Goal: Task Accomplishment & Management: Manage account settings

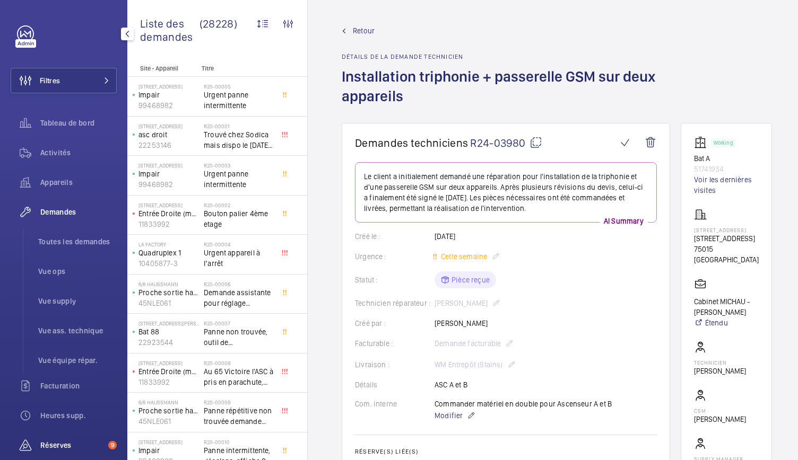
click at [58, 440] on span "Réserves" at bounding box center [72, 445] width 64 height 11
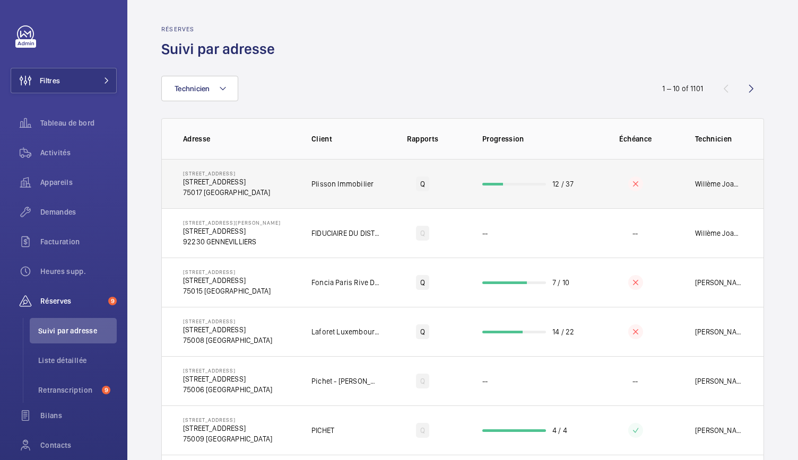
click at [514, 178] on td "12 / 37" at bounding box center [528, 183] width 127 height 49
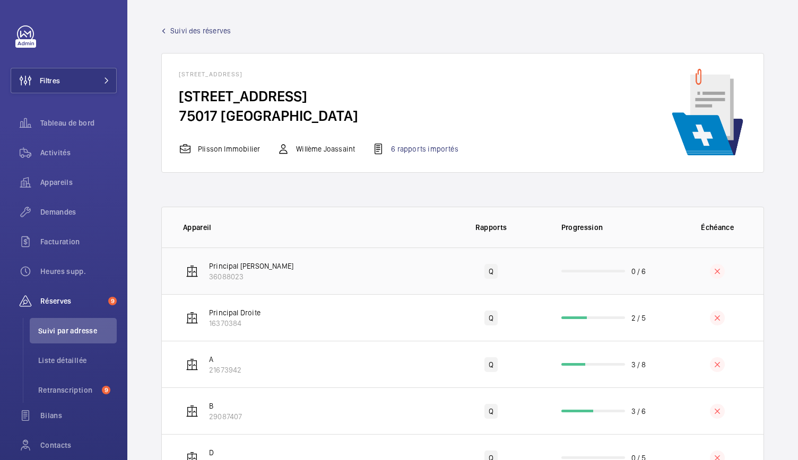
scroll to position [92, 0]
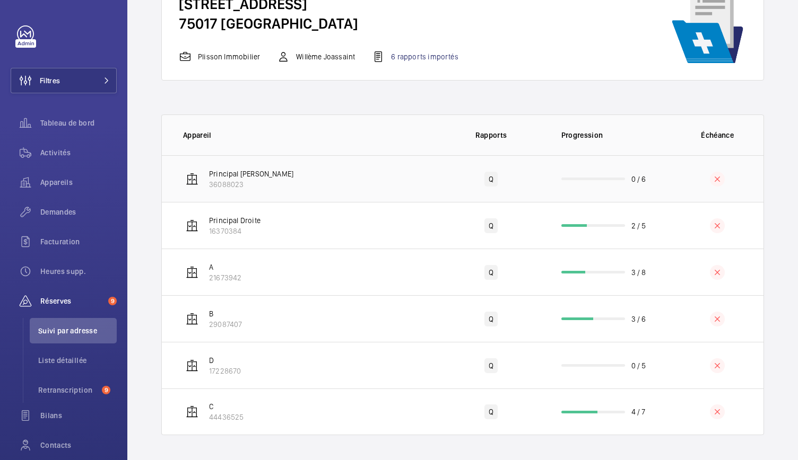
click at [592, 181] on td "0 / 6" at bounding box center [607, 178] width 127 height 47
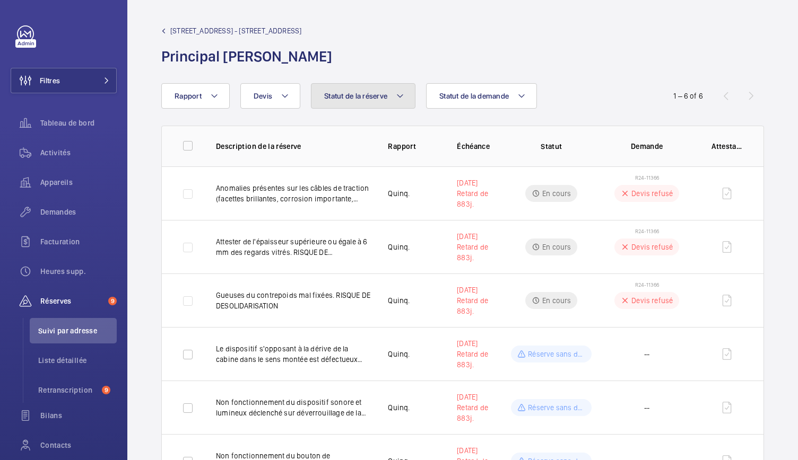
click at [401, 98] on mat-icon at bounding box center [400, 96] width 8 height 13
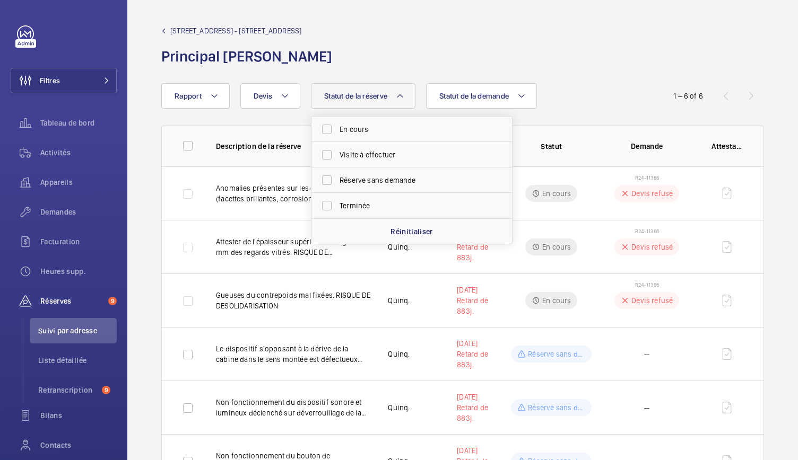
click at [338, 56] on h1 "Principal [PERSON_NAME]" at bounding box center [249, 57] width 177 height 20
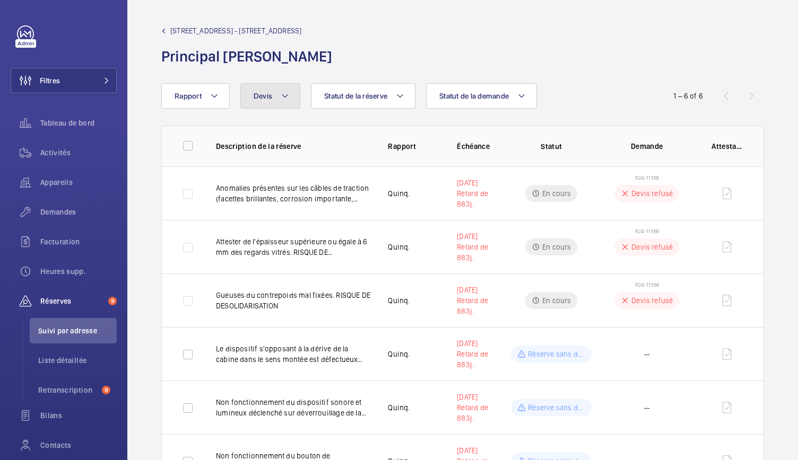
click at [289, 93] on button "Devis" at bounding box center [270, 95] width 60 height 25
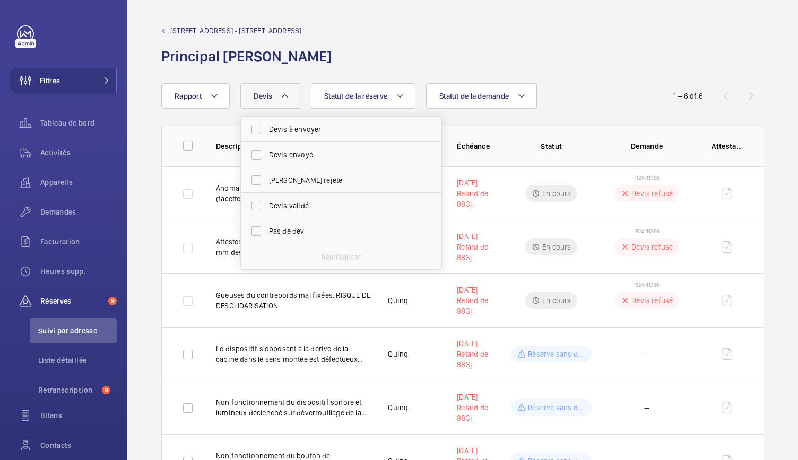
click at [312, 68] on wm-front-admin-header "[STREET_ADDRESS][GEOGRAPHIC_DATA] - [STREET_ADDRESS] Principal Gauche" at bounding box center [462, 41] width 671 height 83
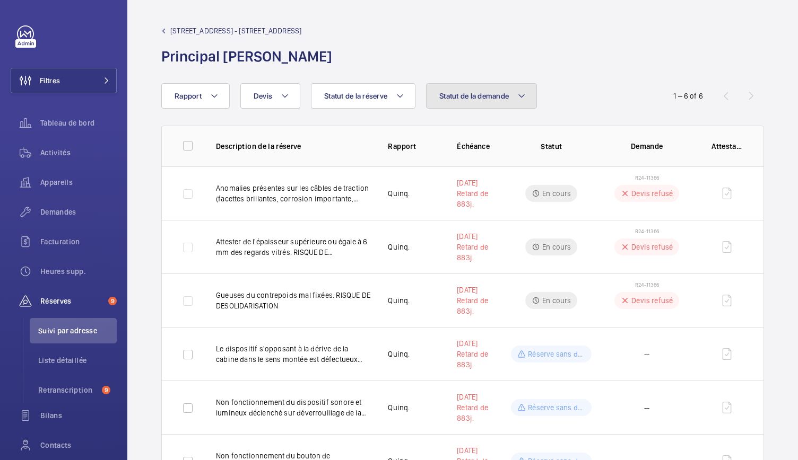
click at [480, 95] on span "Statut de la demande" at bounding box center [473, 96] width 69 height 8
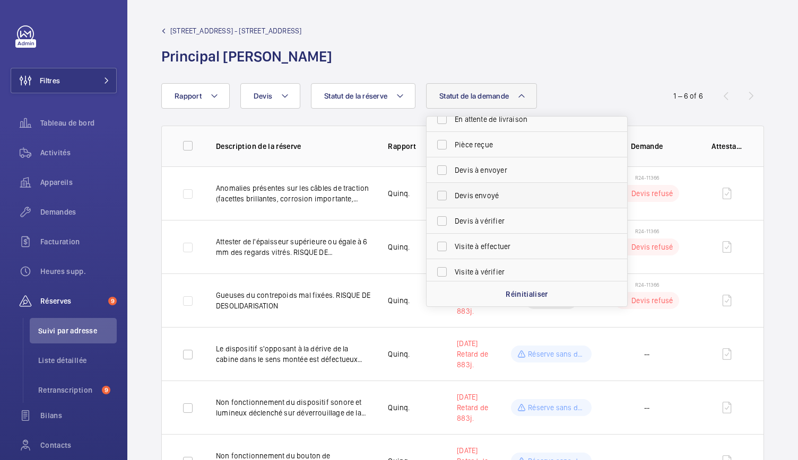
scroll to position [218, 0]
click at [497, 196] on span "Devis envoyé" at bounding box center [528, 192] width 146 height 11
click at [453, 196] on input "Devis envoyé" at bounding box center [441, 191] width 21 height 21
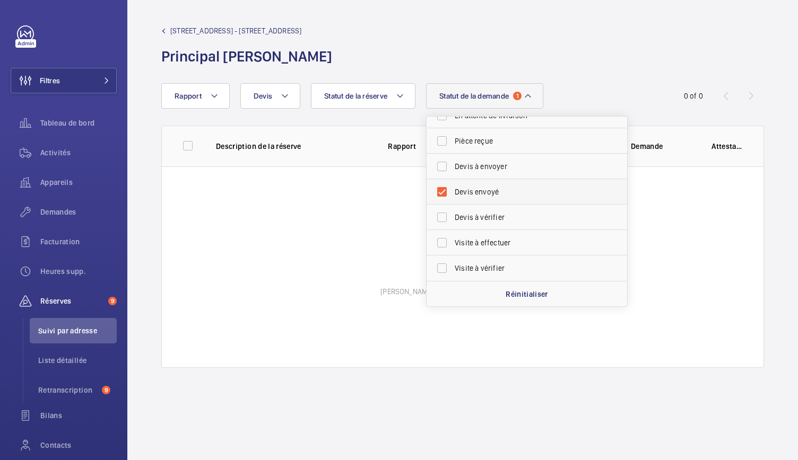
click at [497, 196] on span "Devis envoyé" at bounding box center [528, 192] width 146 height 11
click at [453, 196] on input "Devis envoyé" at bounding box center [441, 191] width 21 height 21
checkbox input "false"
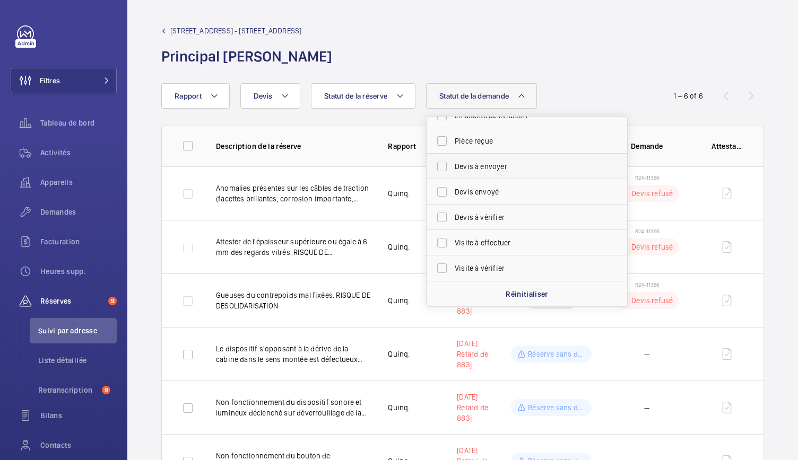
click at [494, 167] on span "Devis à envoyer" at bounding box center [528, 166] width 146 height 11
click at [453, 167] on input "Devis à envoyer" at bounding box center [441, 166] width 21 height 21
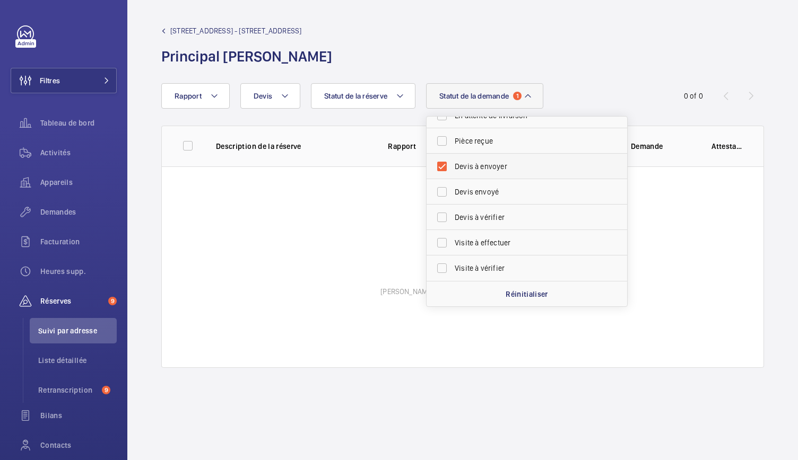
click at [494, 167] on span "Devis à envoyer" at bounding box center [528, 166] width 146 height 11
click at [453, 167] on input "Devis à envoyer" at bounding box center [441, 166] width 21 height 21
checkbox input "false"
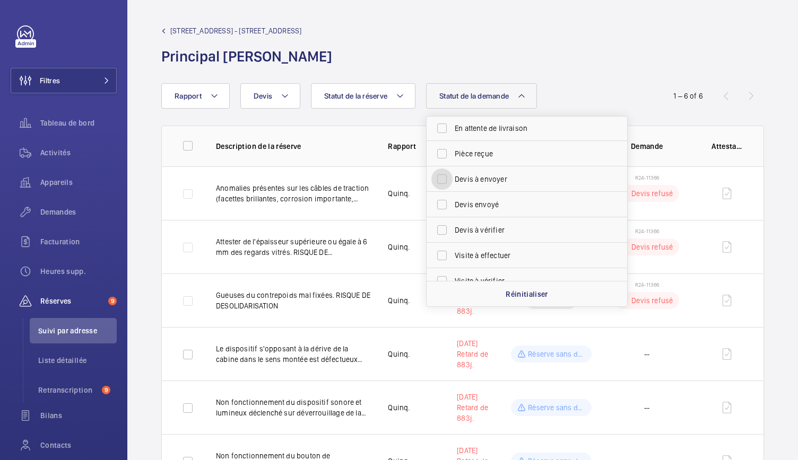
scroll to position [218, 0]
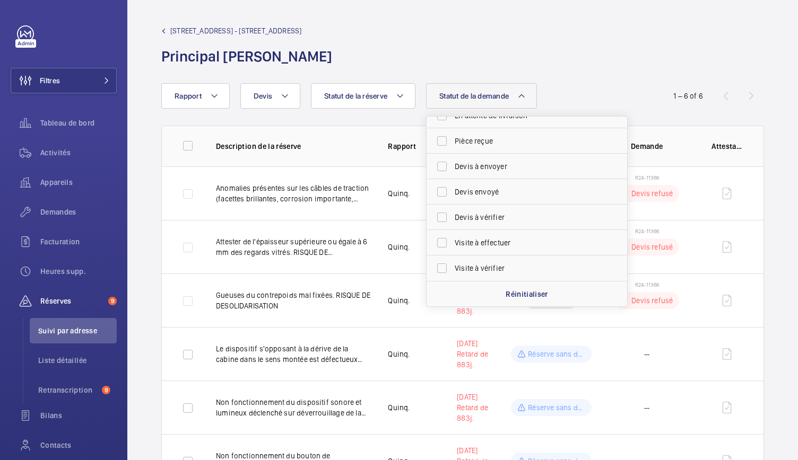
click at [500, 59] on div "[STREET_ADDRESS][GEOGRAPHIC_DATA] - [STREET_ADDRESS] Principal Gauche" at bounding box center [462, 45] width 603 height 41
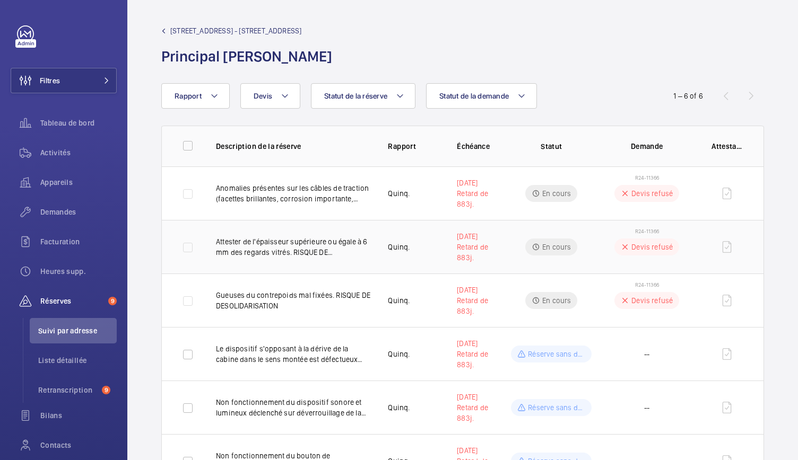
scroll to position [52, 0]
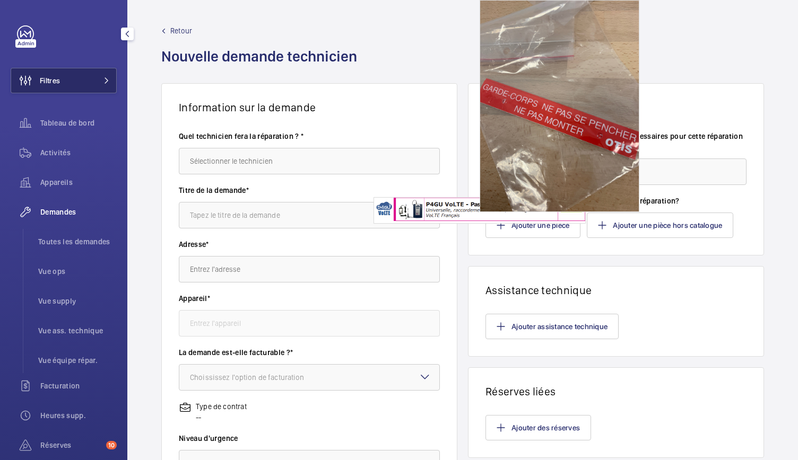
click at [89, 81] on button "Filtres" at bounding box center [64, 80] width 106 height 25
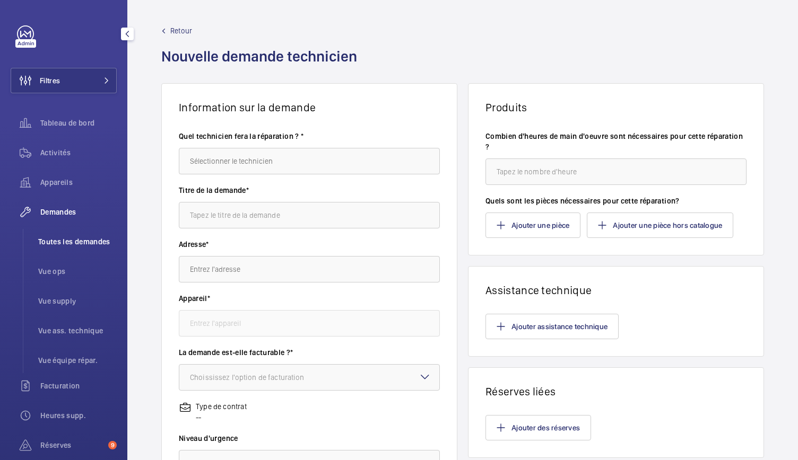
click at [92, 237] on span "Toutes les demandes" at bounding box center [77, 242] width 79 height 11
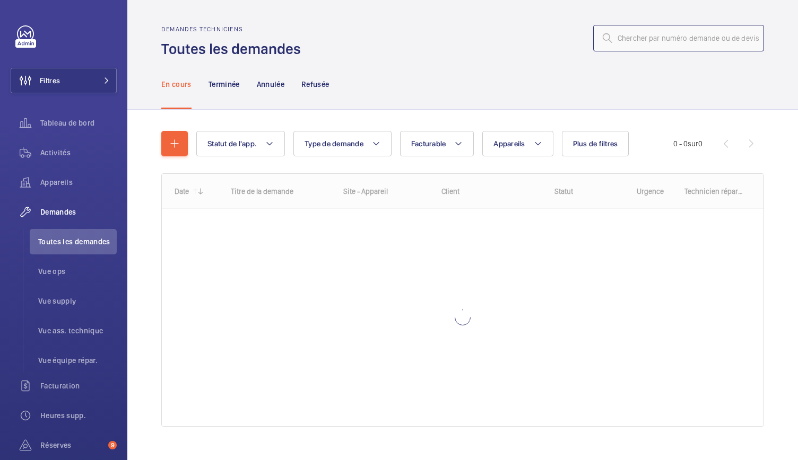
click at [625, 42] on input "text" at bounding box center [678, 38] width 171 height 27
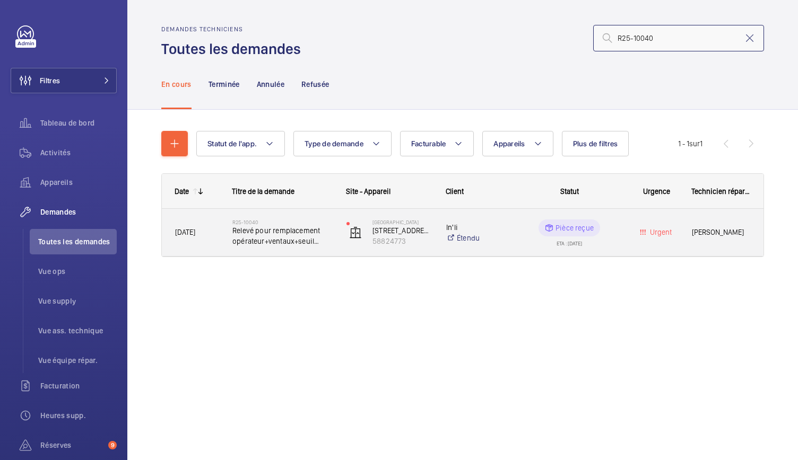
type input "R25-10040"
click at [279, 240] on span "Relevé pour remplacement opérateur+ventaux+seuil Slycla Plycab2" at bounding box center [282, 235] width 100 height 21
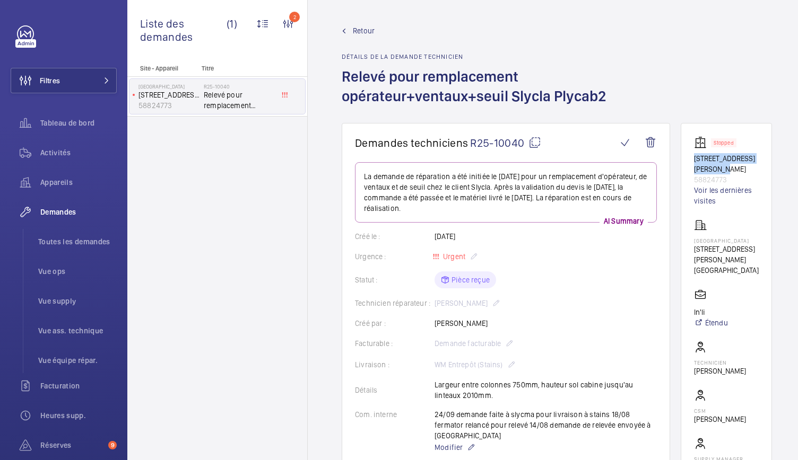
drag, startPoint x: 697, startPoint y: 156, endPoint x: 734, endPoint y: 166, distance: 38.7
click at [734, 166] on wm-front-card "Stopped 12 Rue Camille Saint Sens 58824773 Voir les dernières visites 4069 - RU…" at bounding box center [726, 315] width 91 height 385
copy p "12 Rue Camille Saint Sens"
drag, startPoint x: 737, startPoint y: 262, endPoint x: 739, endPoint y: 268, distance: 6.7
click at [739, 268] on div "4069 - RUEIL 01 1 Rue Camille Saint Sens 92500 Rueil 92500 RUEIL-MALMAISON" at bounding box center [726, 247] width 65 height 57
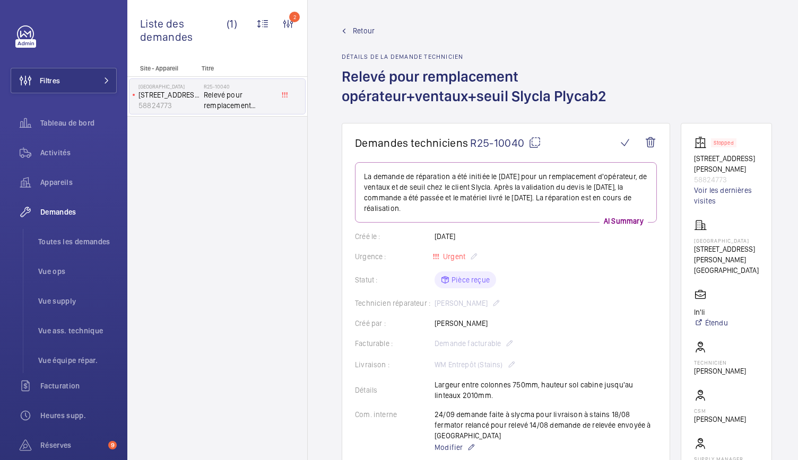
click at [714, 263] on p "1 Rue Camille Saint Sens 92500 Rueil" at bounding box center [726, 254] width 65 height 21
drag, startPoint x: 699, startPoint y: 271, endPoint x: 744, endPoint y: 285, distance: 46.6
click at [744, 276] on p "92500 RUEIL-MALMAISON" at bounding box center [726, 270] width 65 height 11
copy p "92500 RUEIL-MALMAISON"
drag, startPoint x: 695, startPoint y: 177, endPoint x: 736, endPoint y: 175, distance: 40.9
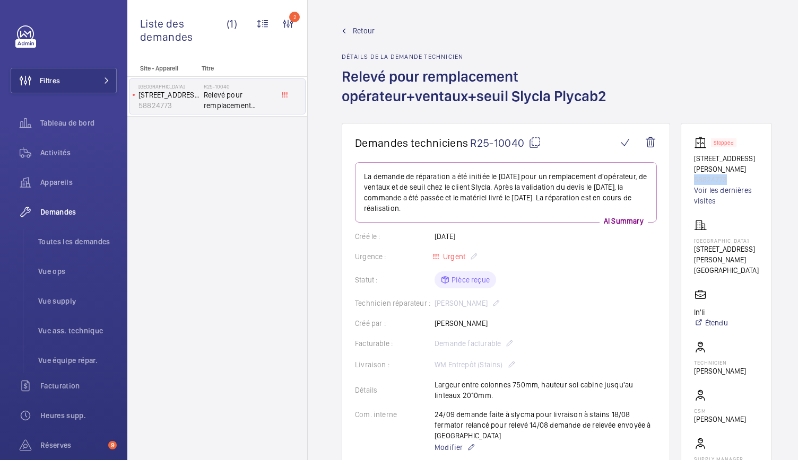
click at [736, 175] on wm-front-card "Stopped 12 Rue Camille Saint Sens 58824773 Voir les dernières visites 4069 - RU…" at bounding box center [726, 315] width 91 height 385
copy p "58824773"
